Goal: Book appointment/travel/reservation

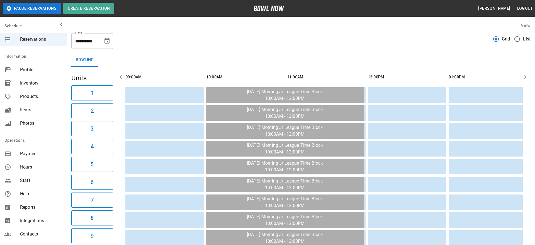
click at [523, 40] on span "List" at bounding box center [527, 39] width 8 height 7
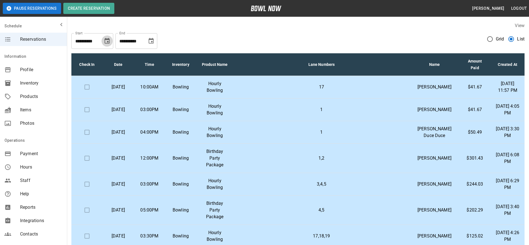
click at [107, 41] on icon "Choose date, selected date is Oct 11, 2025" at bounding box center [107, 41] width 7 height 7
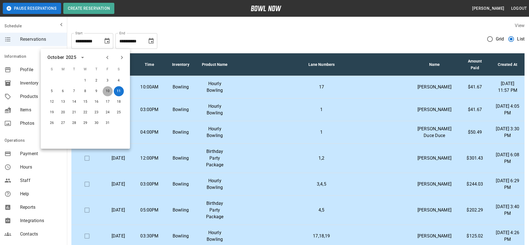
click at [107, 91] on button "10" at bounding box center [108, 91] width 10 height 10
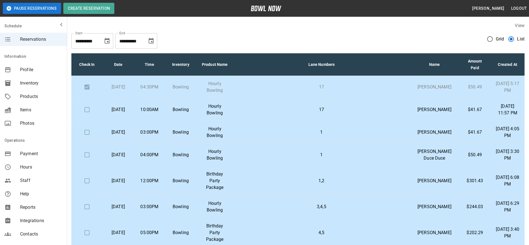
click at [286, 90] on p "17" at bounding box center [320, 87] width 167 height 7
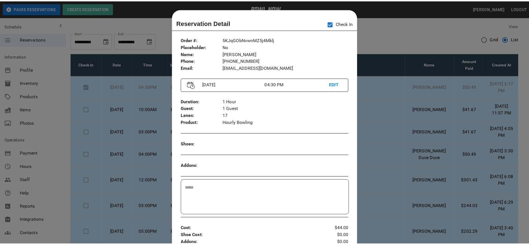
scroll to position [9, 0]
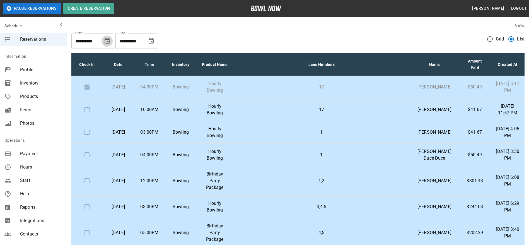
click at [107, 42] on icon "Choose date, selected date is Oct 10, 2025" at bounding box center [107, 41] width 7 height 7
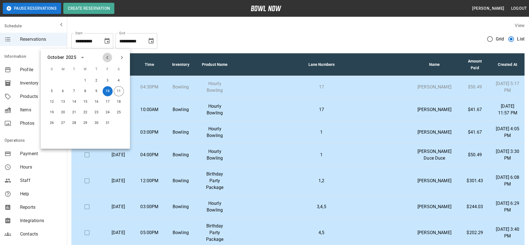
click at [106, 60] on icon "Previous month" at bounding box center [107, 57] width 7 height 7
click at [107, 99] on button "19" at bounding box center [108, 102] width 10 height 10
type input "**********"
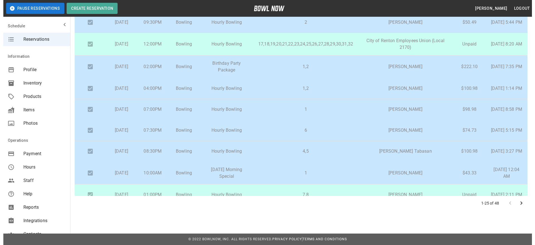
scroll to position [0, 0]
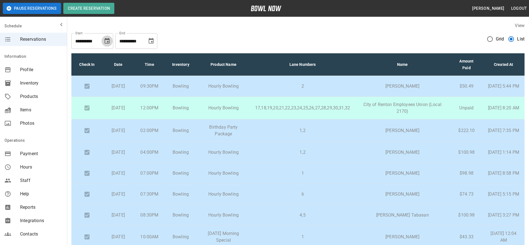
click at [106, 41] on icon "Choose date, selected date is Sep 19, 2025" at bounding box center [107, 41] width 7 height 7
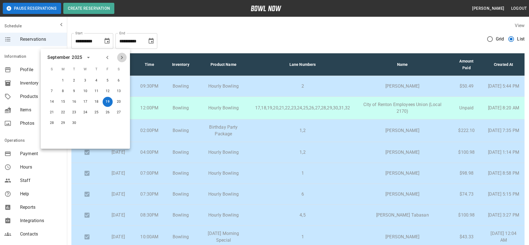
click at [121, 57] on icon "Next month" at bounding box center [121, 57] width 7 height 7
click at [105, 80] on button "3" at bounding box center [108, 81] width 10 height 10
type input "**********"
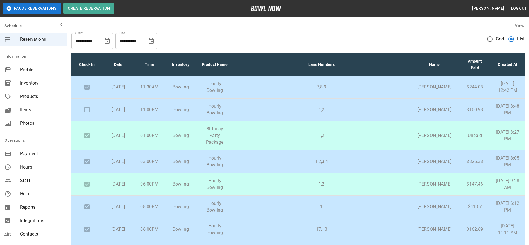
click at [285, 113] on p "1,2" at bounding box center [320, 109] width 167 height 7
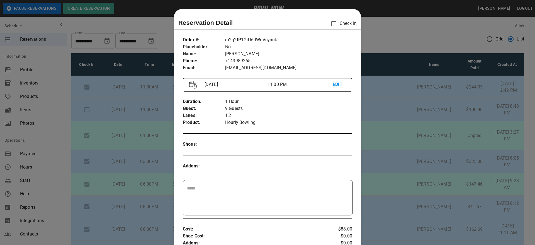
scroll to position [9, 0]
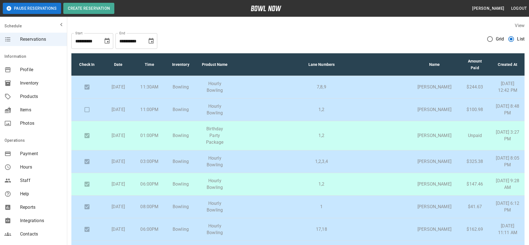
click at [272, 88] on p "7,8,9" at bounding box center [320, 87] width 167 height 7
click at [269, 113] on p "1,2" at bounding box center [320, 109] width 167 height 7
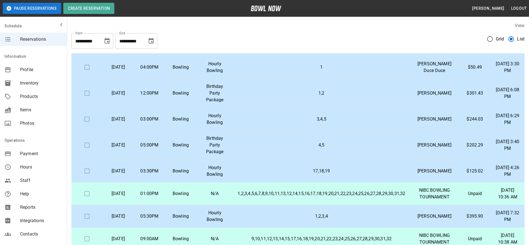
scroll to position [261, 0]
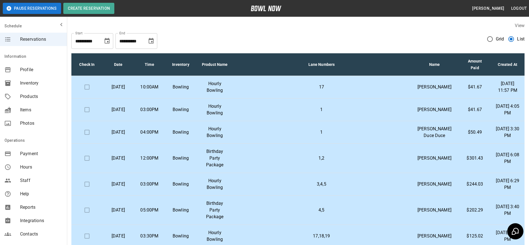
click at [107, 42] on icon "Choose date, selected date is Oct 11, 2025" at bounding box center [107, 41] width 5 height 6
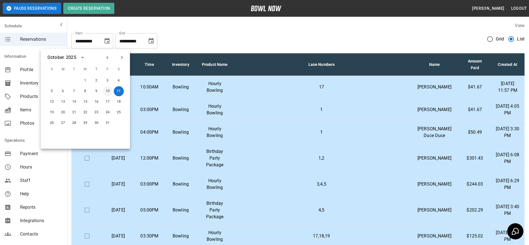
click at [107, 91] on button "10" at bounding box center [108, 91] width 10 height 10
type input "**********"
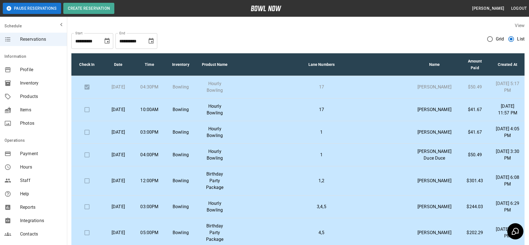
click at [286, 87] on p "17" at bounding box center [320, 87] width 167 height 7
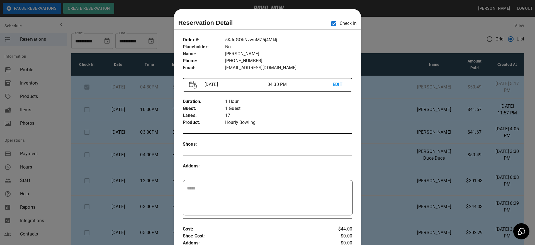
scroll to position [9, 0]
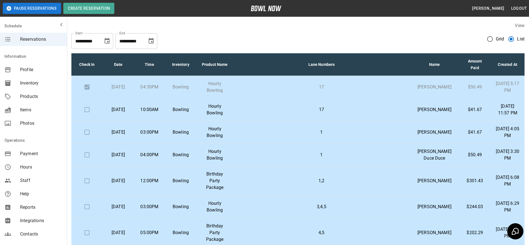
click at [286, 87] on p "17" at bounding box center [320, 87] width 167 height 7
